Goal: Communication & Community: Ask a question

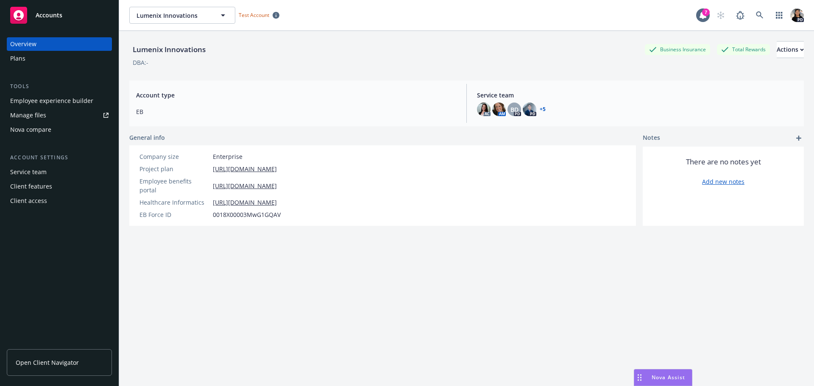
click at [658, 372] on div "Nova Assist" at bounding box center [664, 378] width 58 height 16
